Goal: Information Seeking & Learning: Learn about a topic

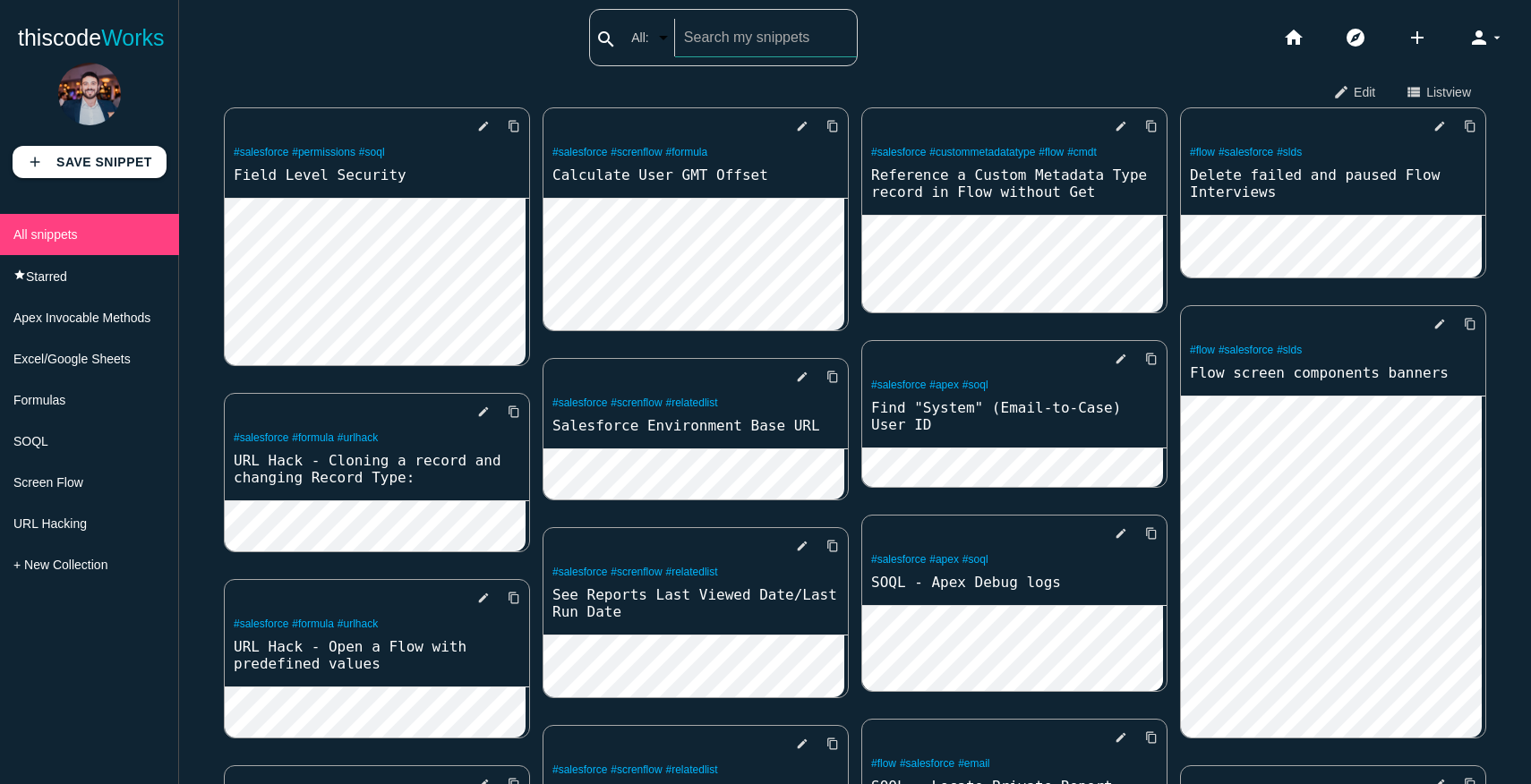
click at [646, 33] on div "search All: All: Code: Title: Tag: All: Code: Title: Tag:" at bounding box center [723, 38] width 268 height 57
type input "styl"
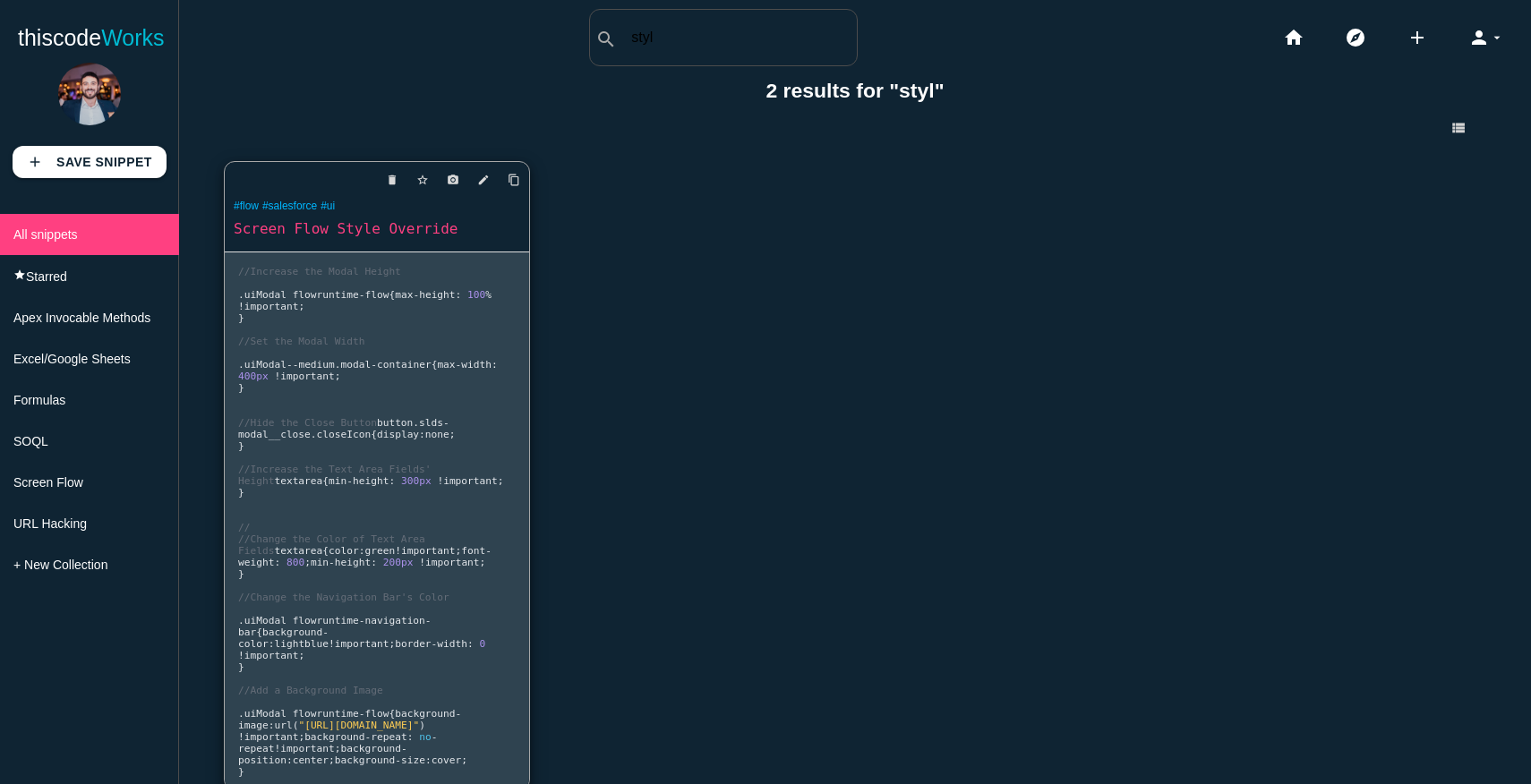
click at [391, 238] on link "Screen Flow Style Override" at bounding box center [376, 229] width 304 height 21
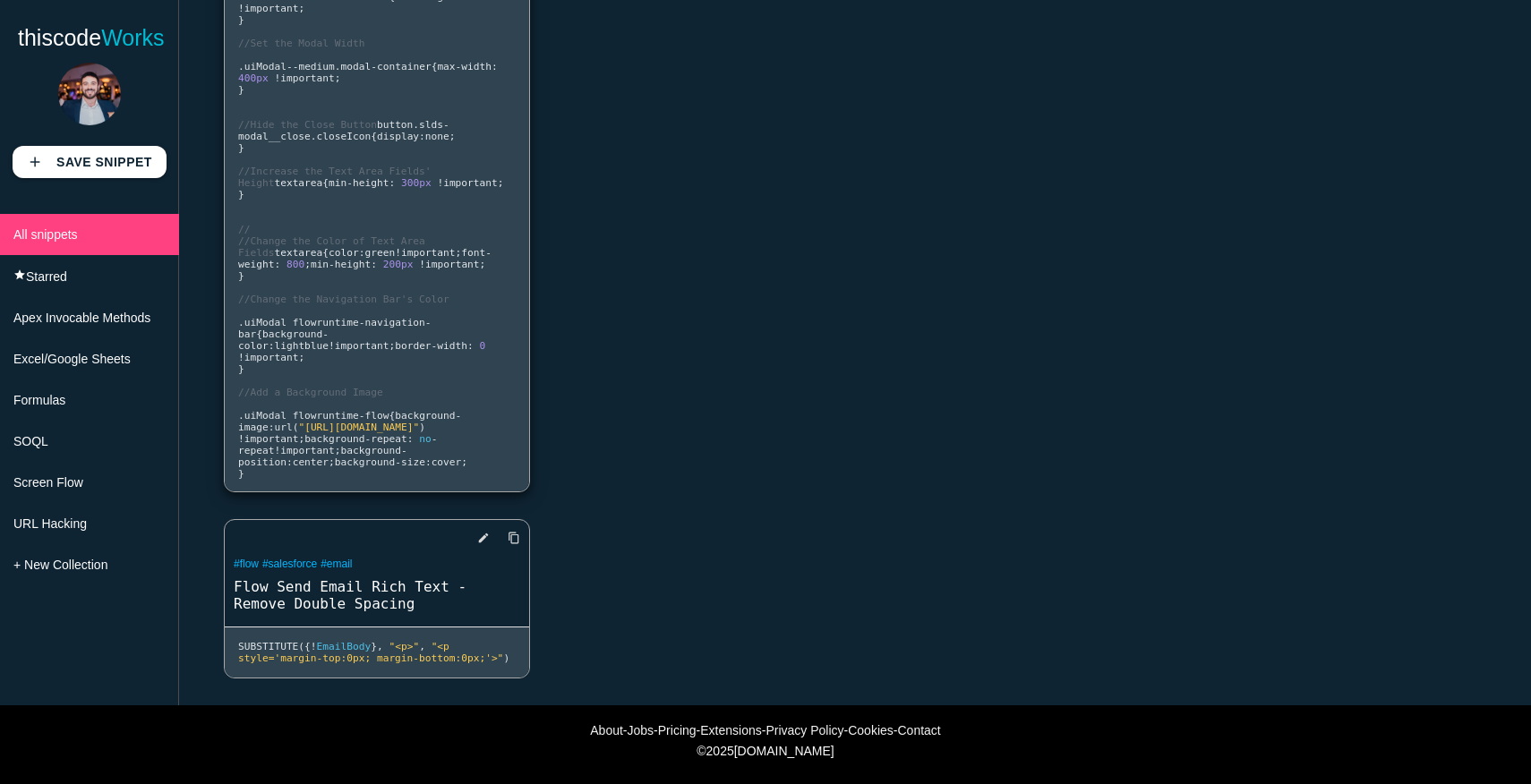
scroll to position [300, 0]
click at [78, 485] on span "Screen Flow" at bounding box center [49, 482] width 70 height 14
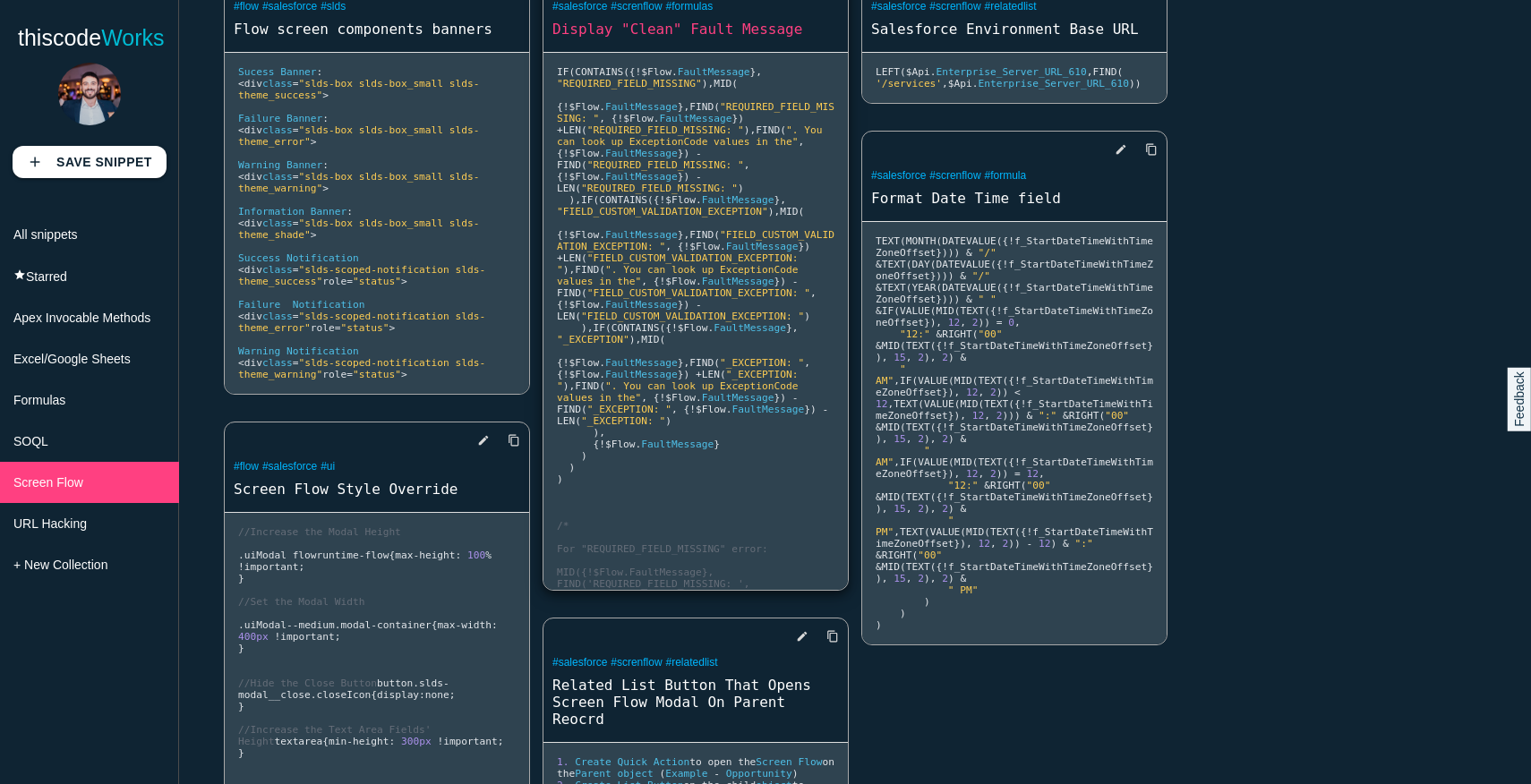
scroll to position [33, 0]
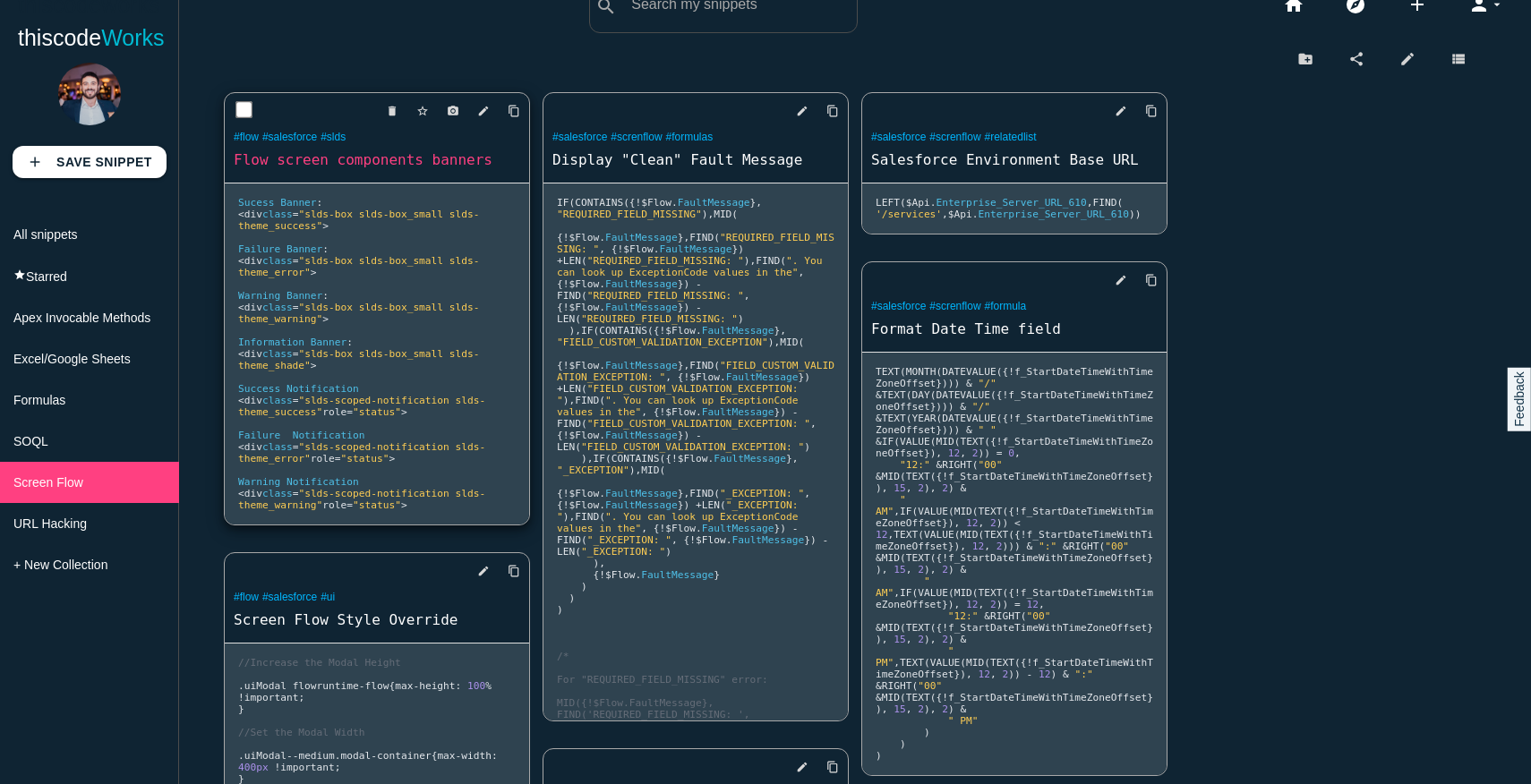
click at [384, 163] on link "Flow screen components banners" at bounding box center [376, 159] width 304 height 21
